Goal: Navigation & Orientation: Find specific page/section

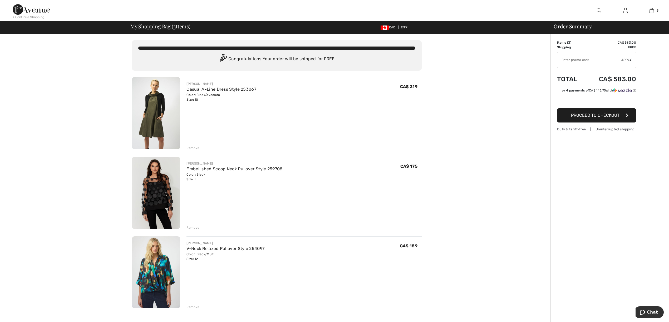
click at [28, 13] on img at bounding box center [31, 9] width 37 height 11
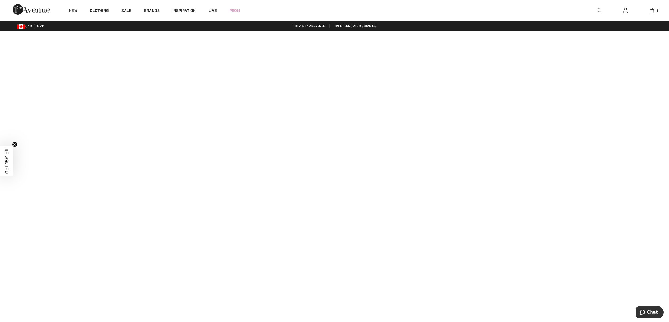
click at [149, 259] on video at bounding box center [334, 198] width 669 height 334
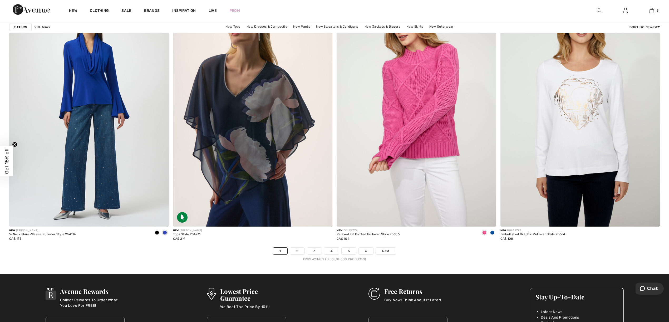
scroll to position [3896, 0]
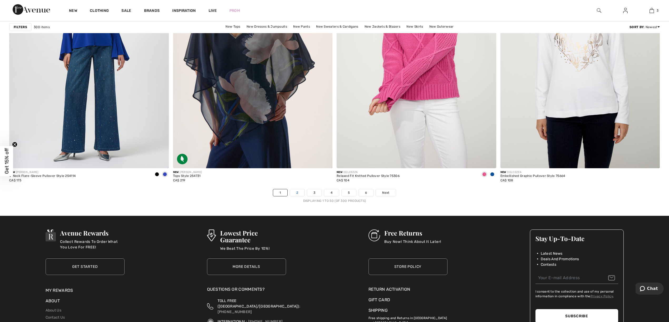
click at [298, 194] on link "2" at bounding box center [297, 193] width 14 height 7
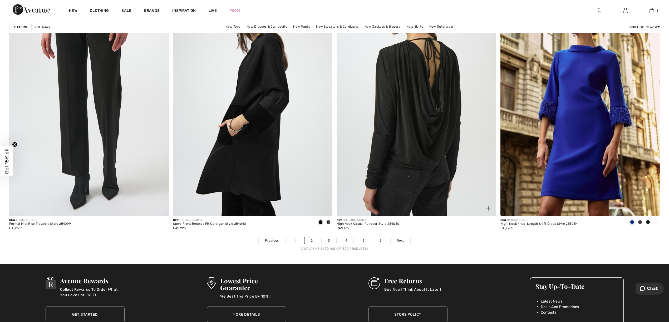
scroll to position [3861, 0]
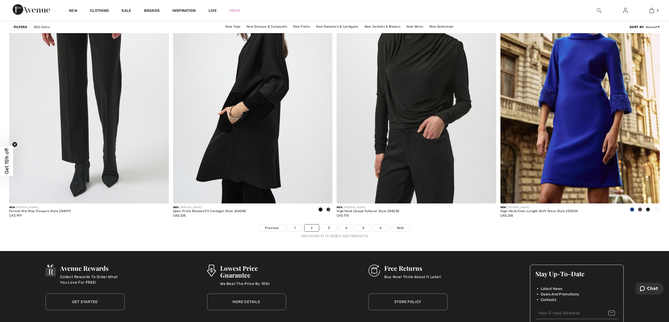
click at [328, 233] on nav "Previous 1 2 3 4 5 6 Next Displaying 51 to 100 (of 300 products)" at bounding box center [334, 232] width 650 height 14
click at [328, 230] on link "3" at bounding box center [328, 228] width 14 height 7
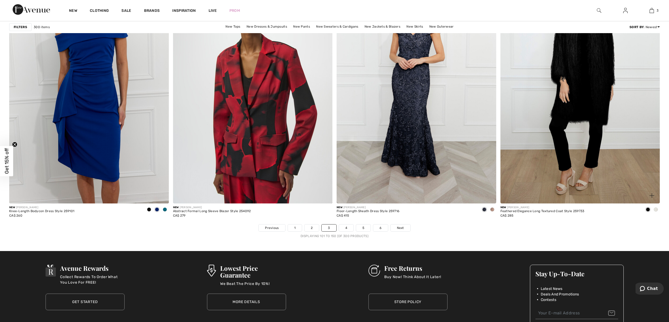
scroll to position [3826, 0]
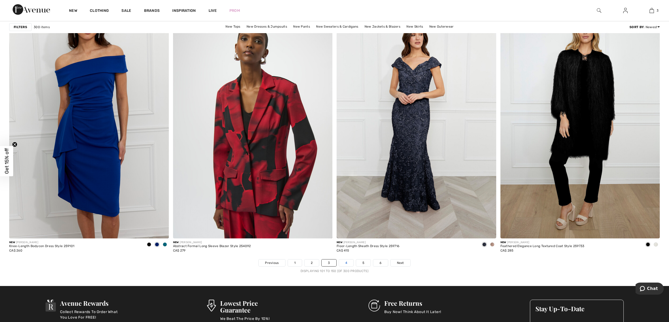
click at [344, 263] on link "4" at bounding box center [346, 263] width 14 height 7
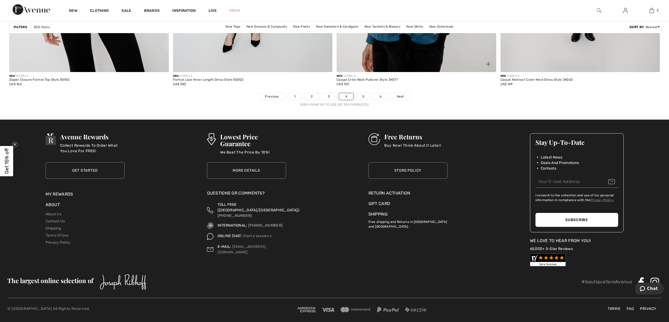
scroll to position [3996, 0]
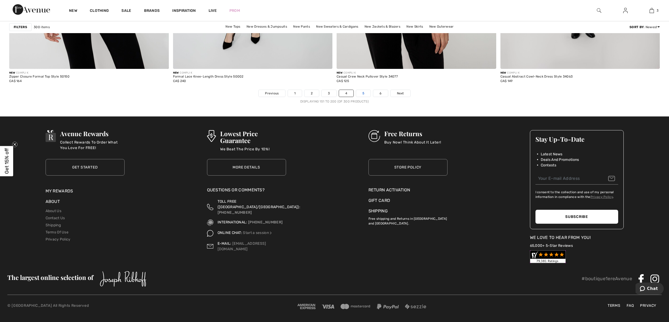
click at [359, 94] on link "5" at bounding box center [363, 93] width 14 height 7
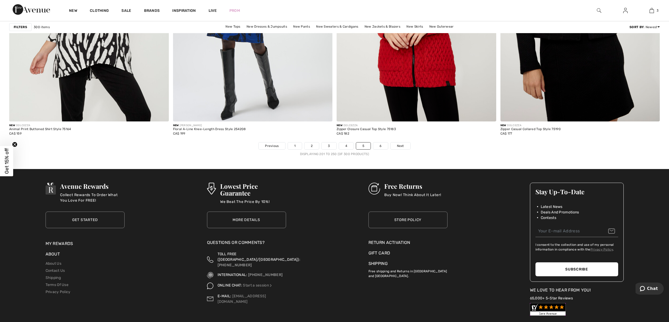
scroll to position [3996, 0]
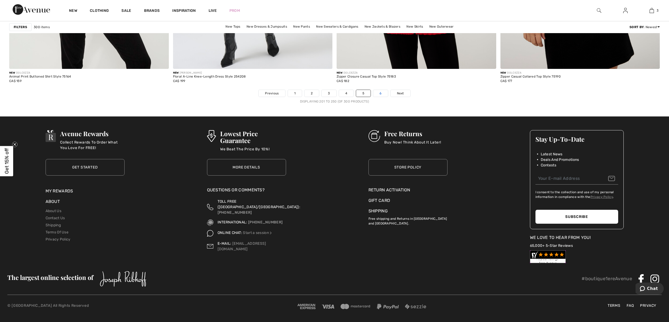
click at [381, 92] on link "6" at bounding box center [380, 93] width 14 height 7
